Goal: Find specific page/section: Find specific page/section

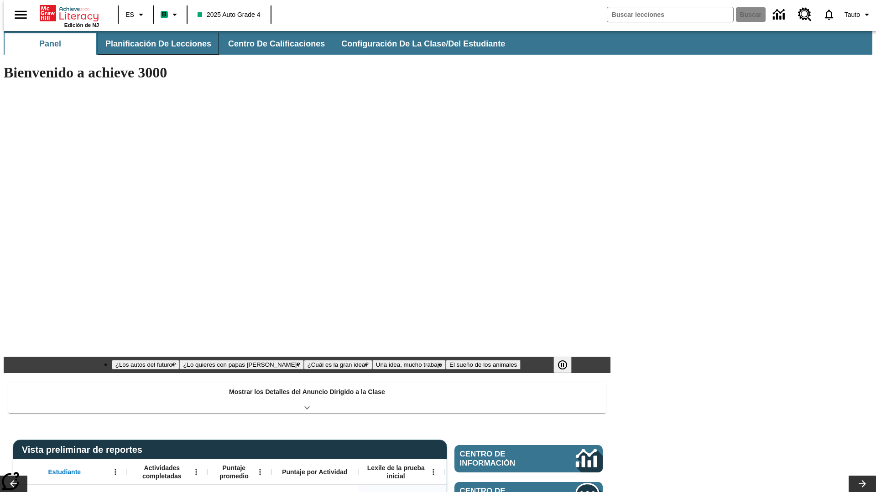
click at [153, 44] on span "Planificación de lecciones" at bounding box center [158, 44] width 106 height 10
